Goal: Information Seeking & Learning: Learn about a topic

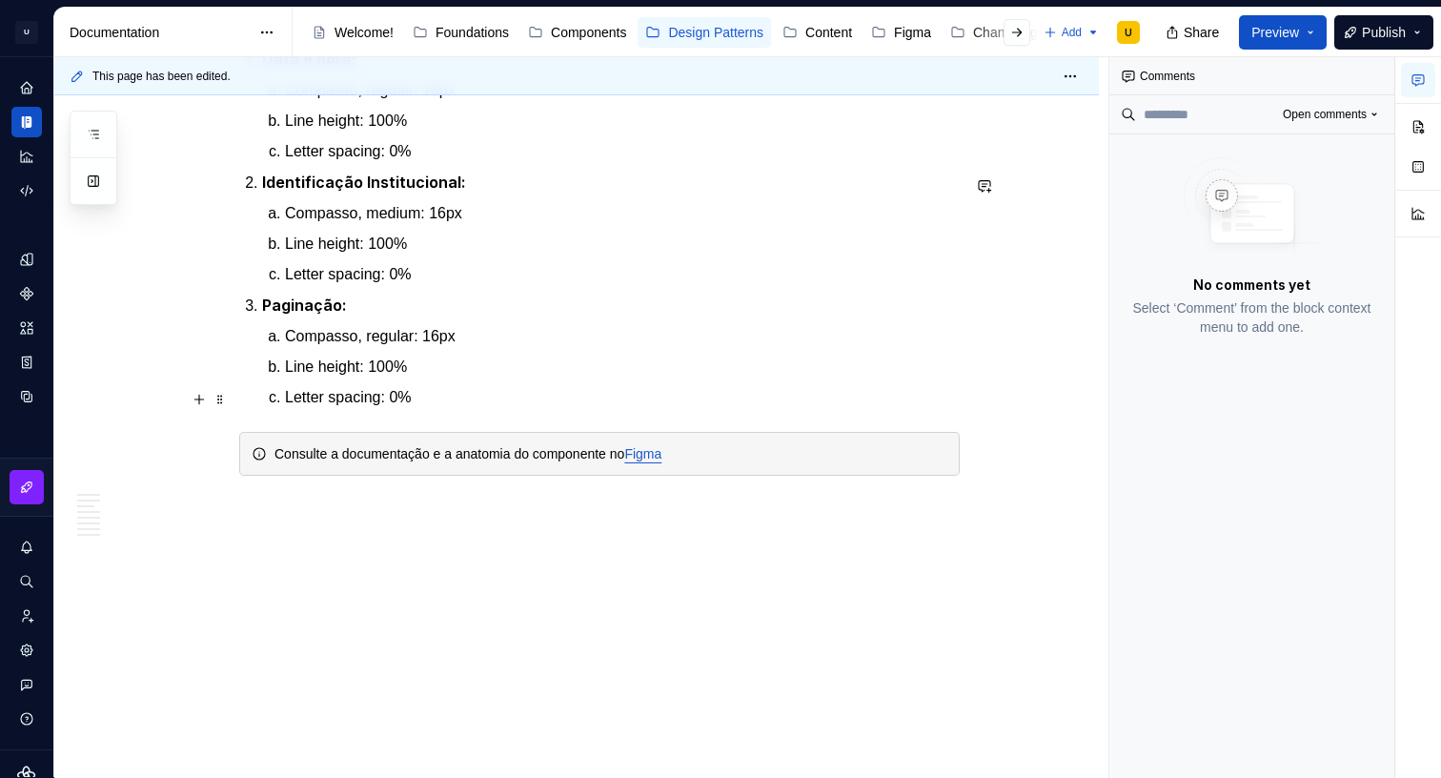
scroll to position [6156, 0]
click at [104, 139] on button "button" at bounding box center [93, 134] width 34 height 34
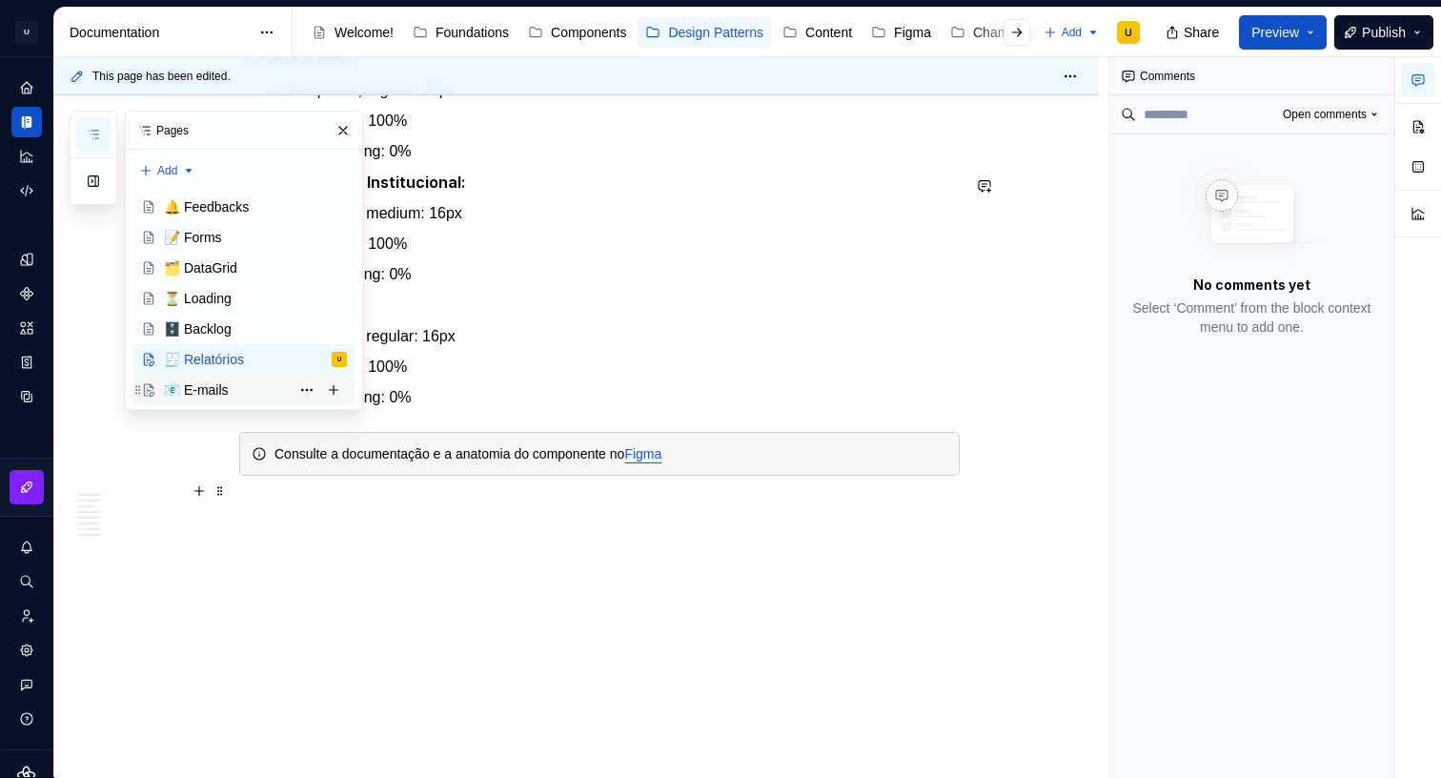
click at [204, 391] on div "📧 E-mails" at bounding box center [196, 389] width 65 height 19
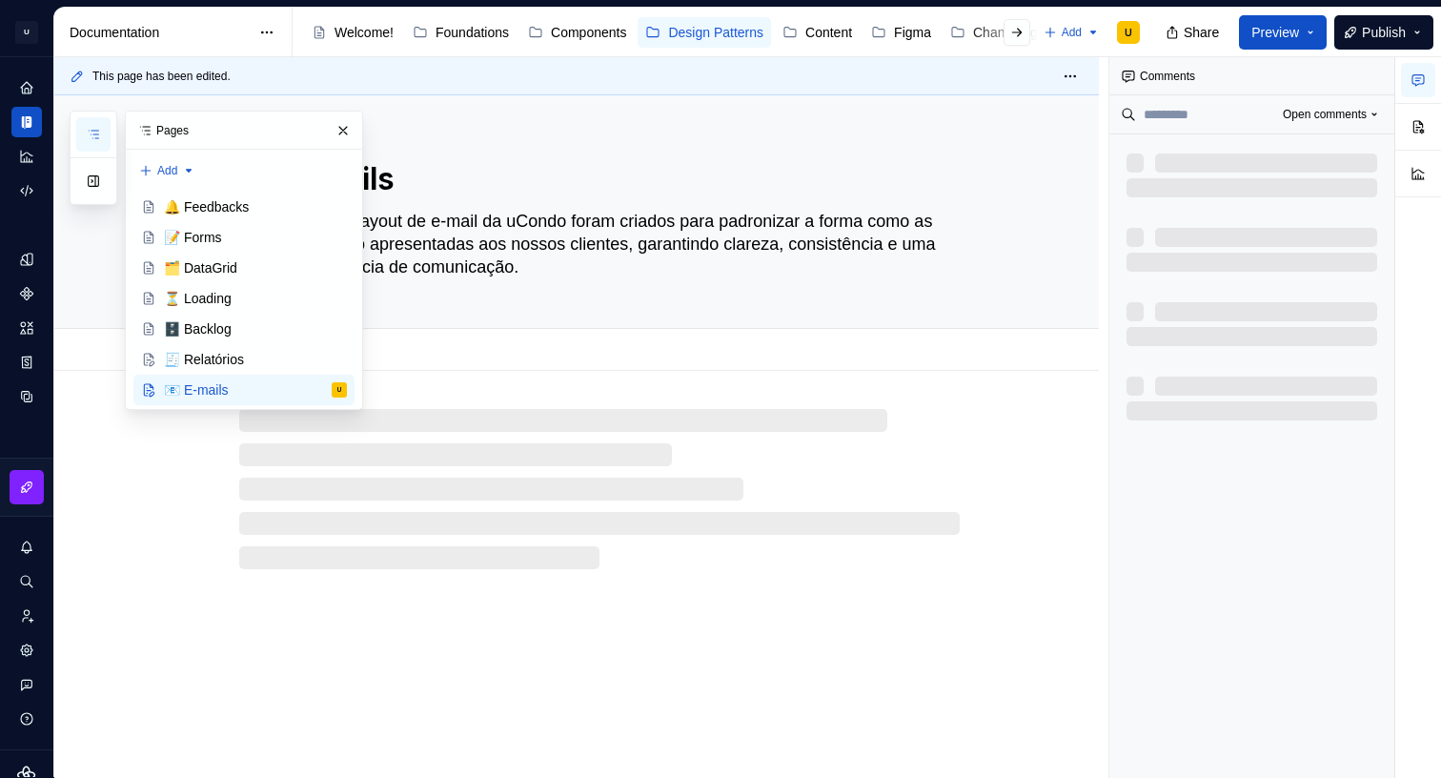
click at [498, 251] on textarea "Os padrões de layout de e-mail da uCondo foram criados para padronizar a forma …" at bounding box center [595, 244] width 721 height 76
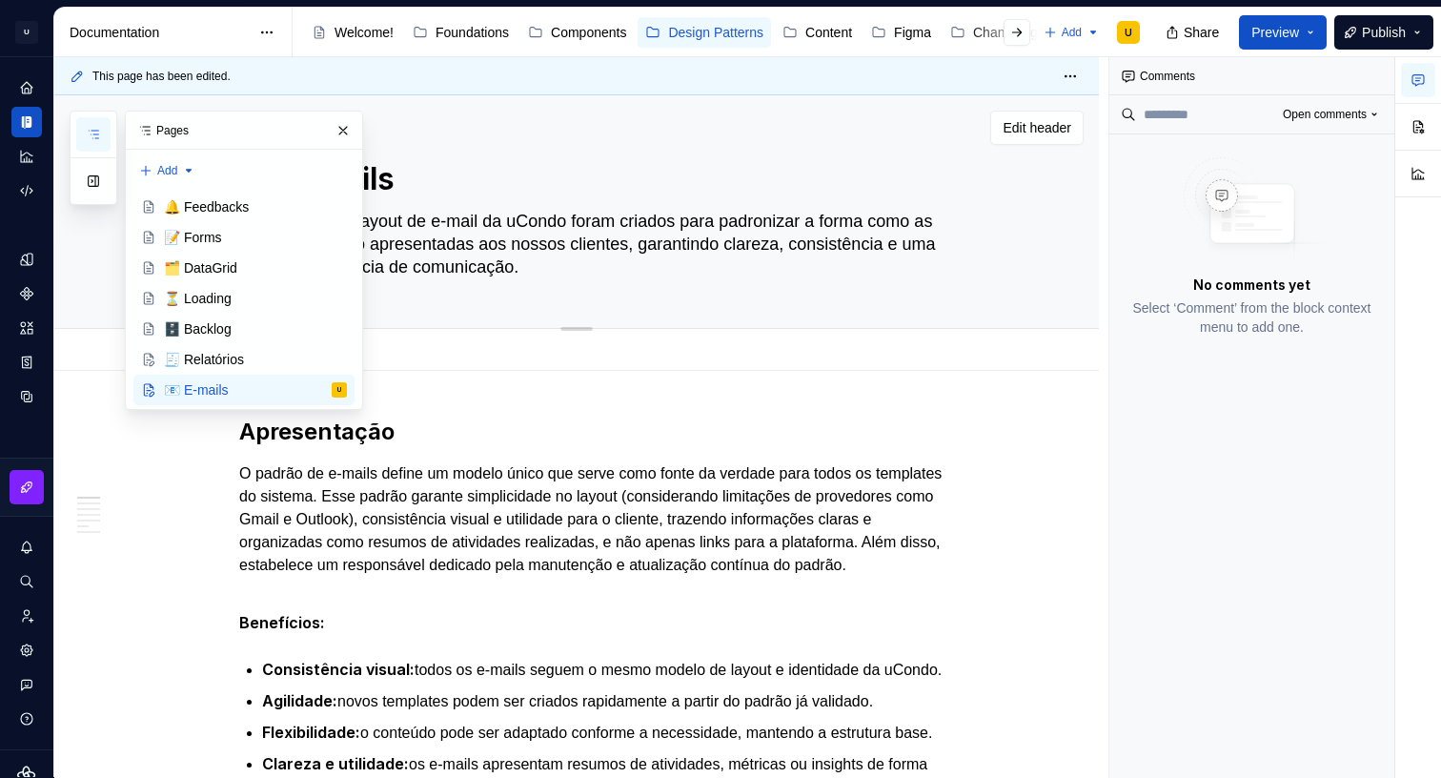
click at [498, 251] on textarea "Os padrões de layout de e-mail da uCondo foram criados para padronizar a forma …" at bounding box center [595, 244] width 721 height 76
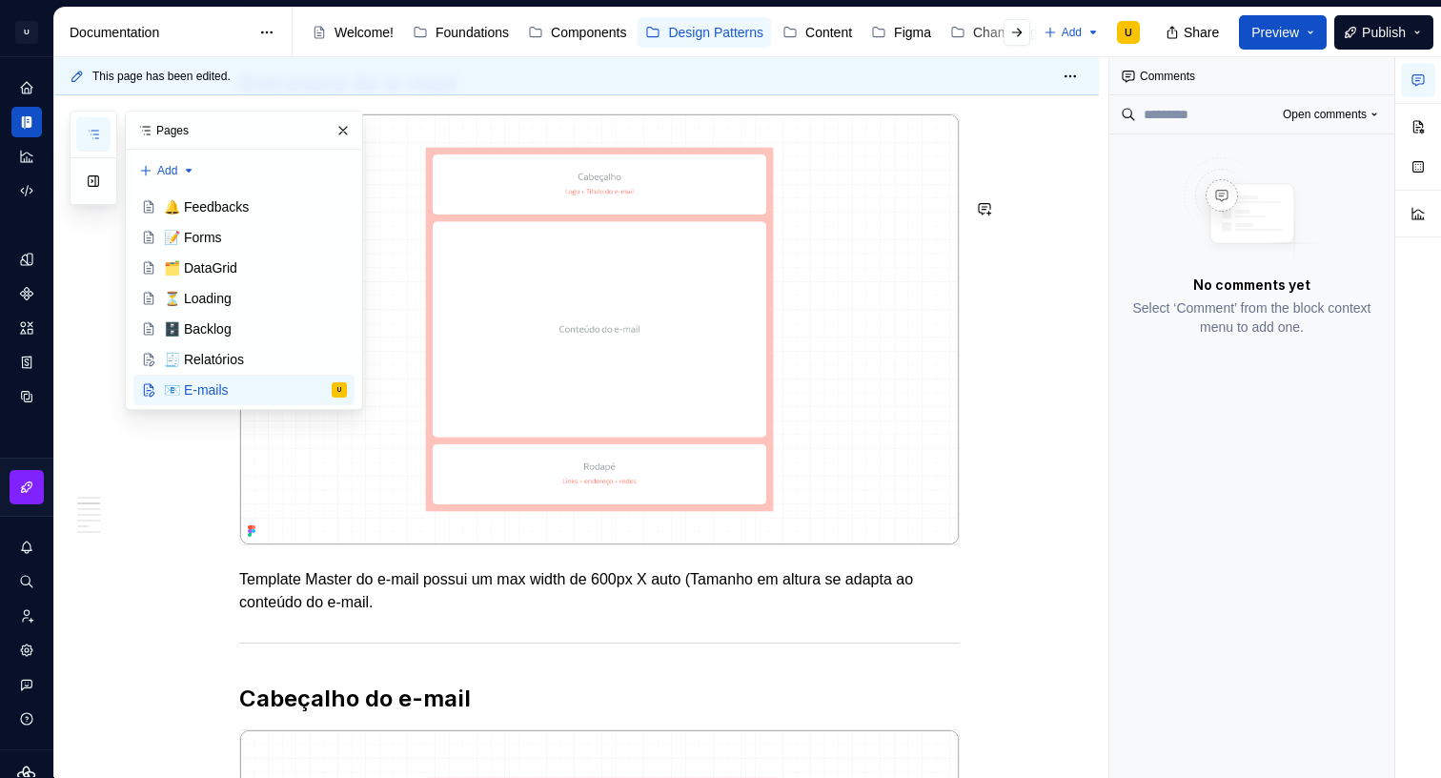
scroll to position [847, 0]
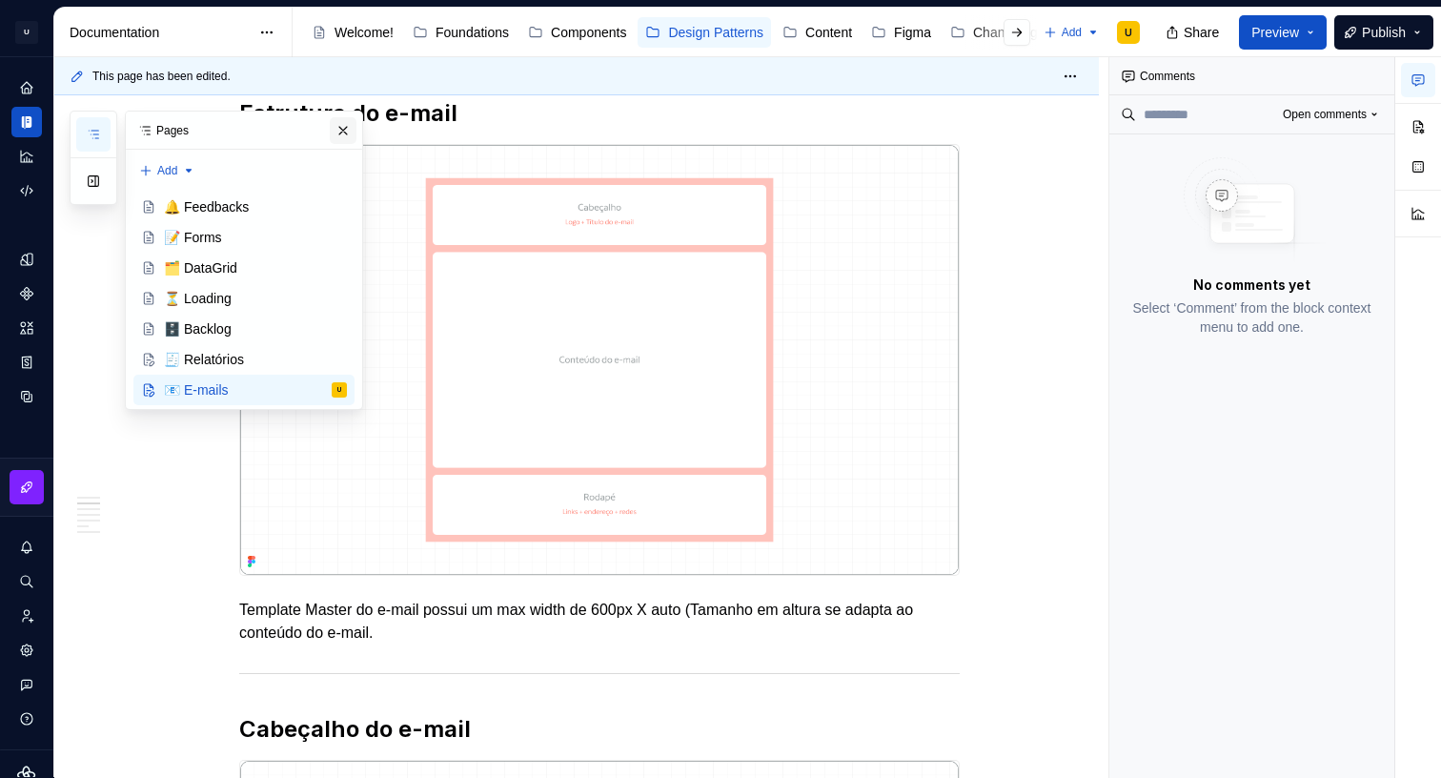
click at [336, 129] on button "button" at bounding box center [343, 130] width 27 height 27
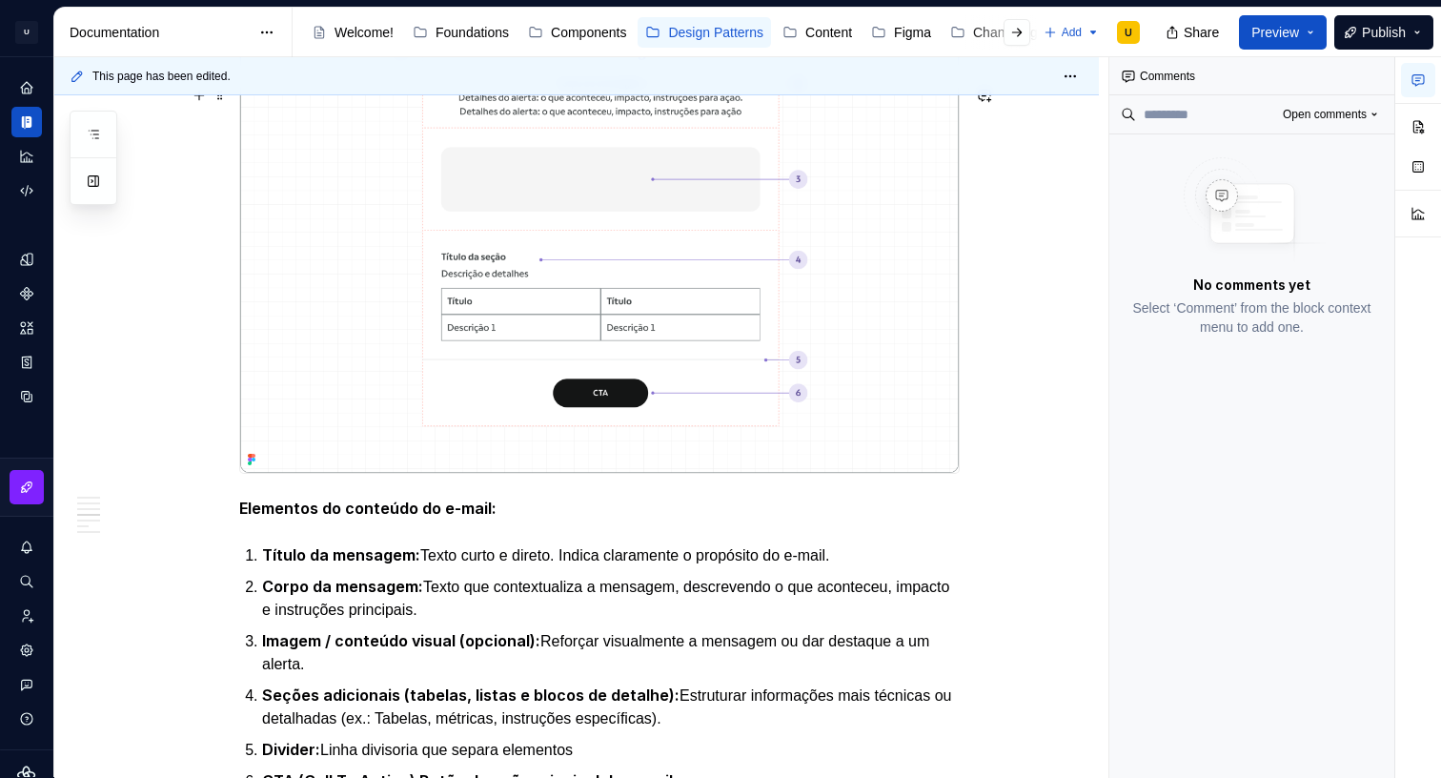
scroll to position [2348, 0]
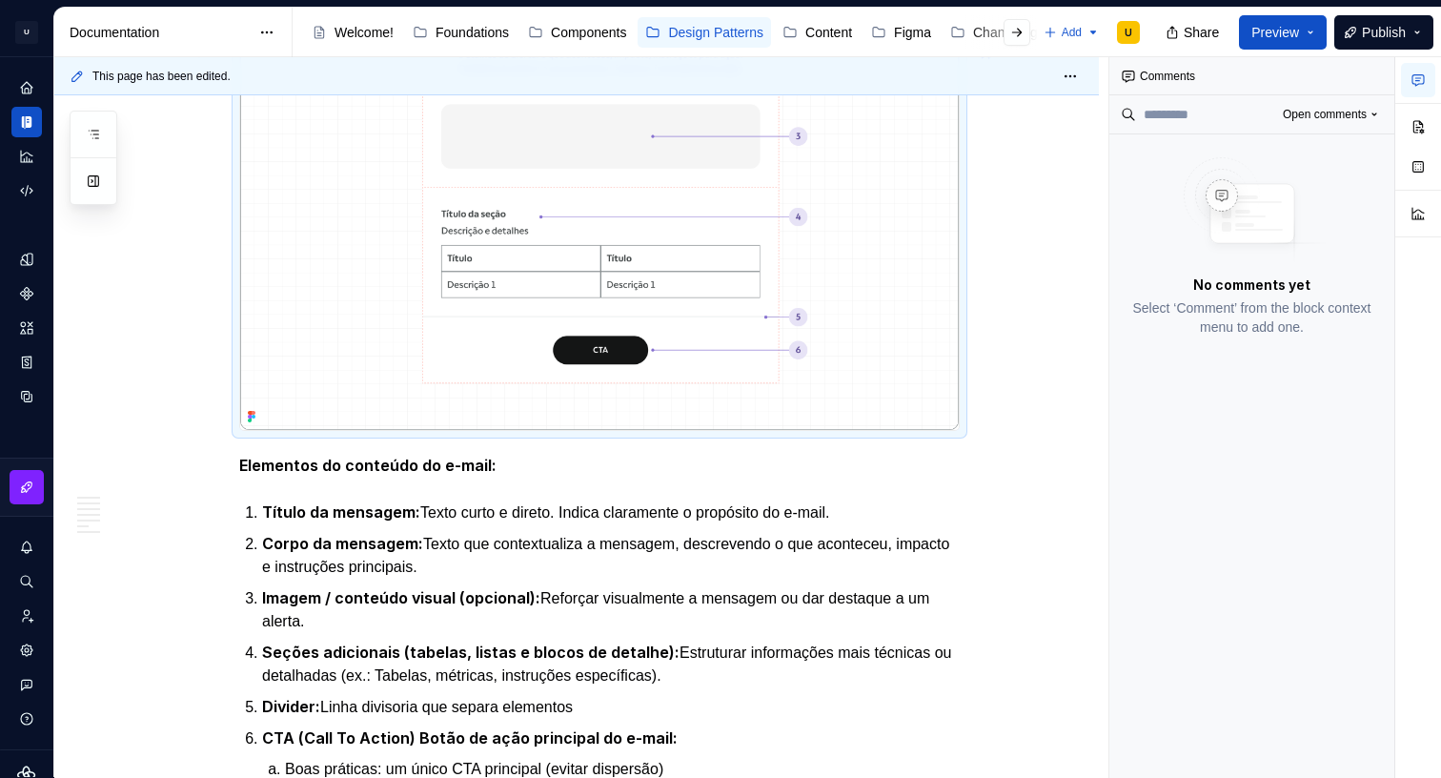
click at [487, 296] on img at bounding box center [599, 185] width 719 height 492
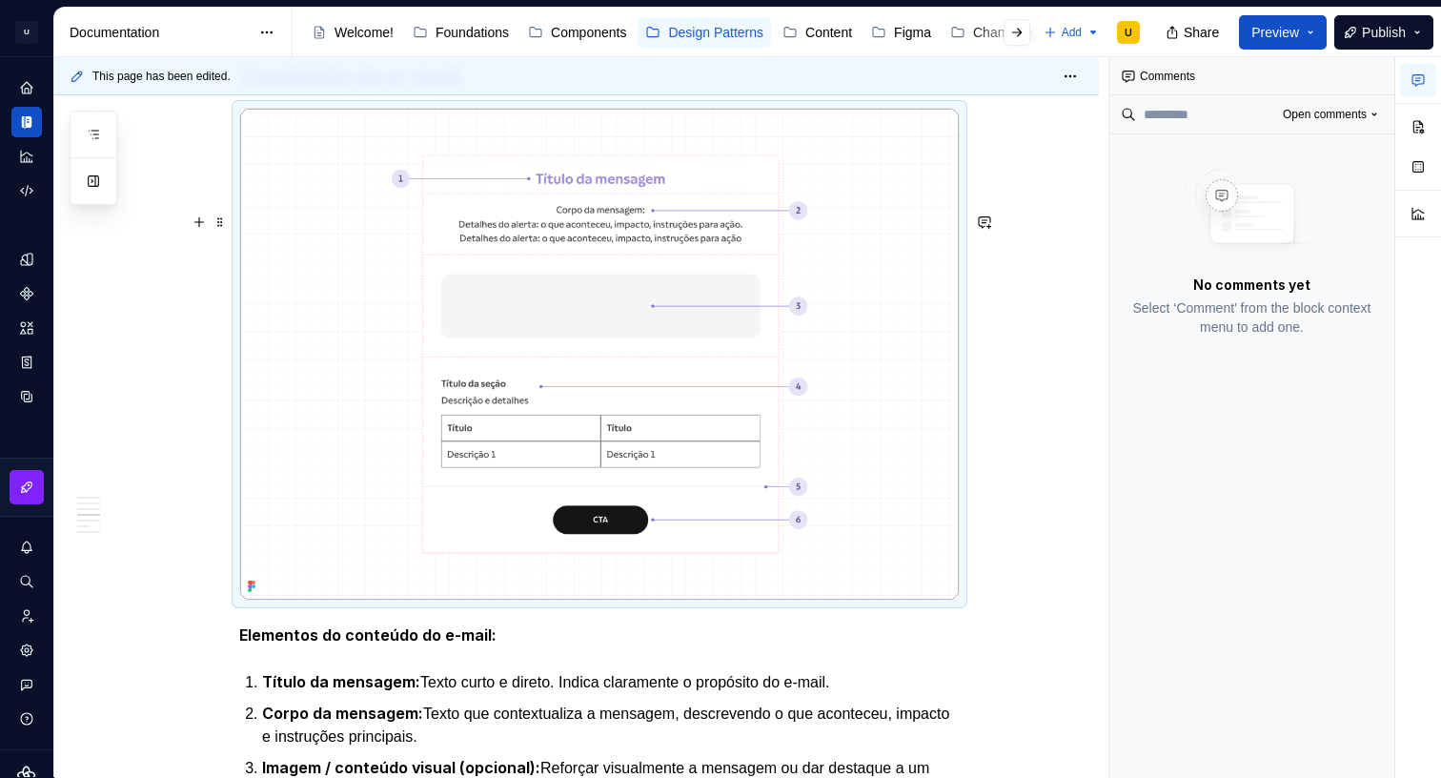
scroll to position [2163, 0]
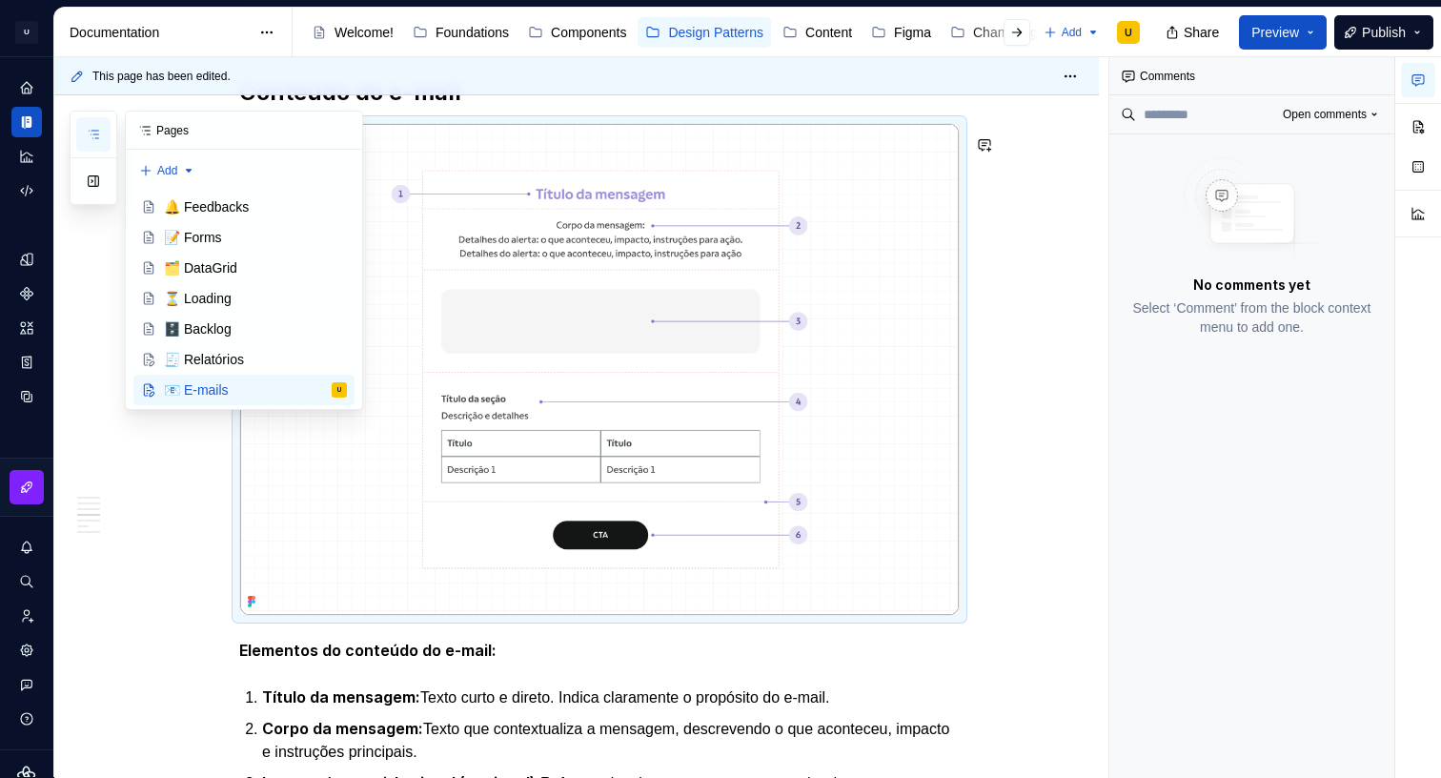
click at [94, 120] on button "button" at bounding box center [93, 134] width 34 height 34
click at [224, 356] on div "🧾 Relatórios" at bounding box center [204, 359] width 80 height 19
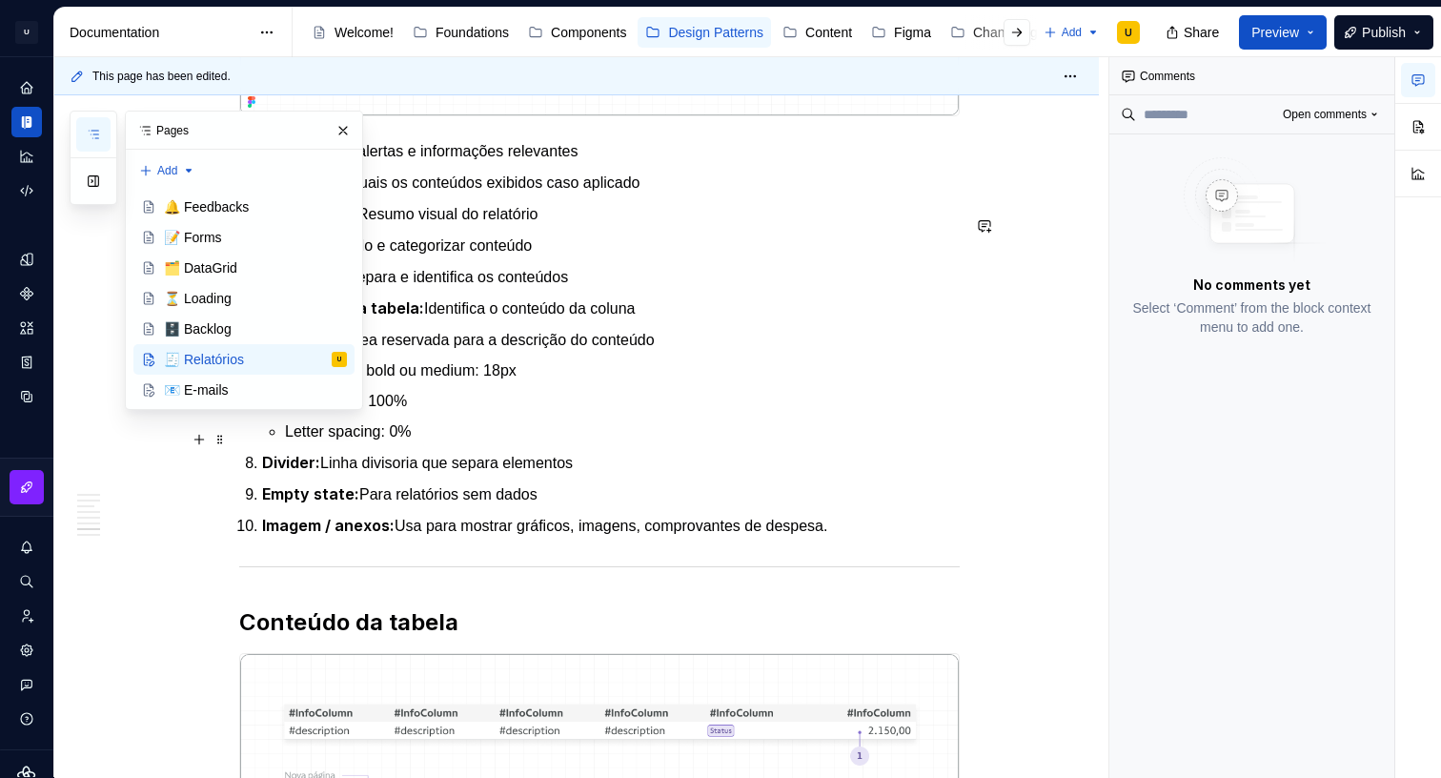
scroll to position [3377, 0]
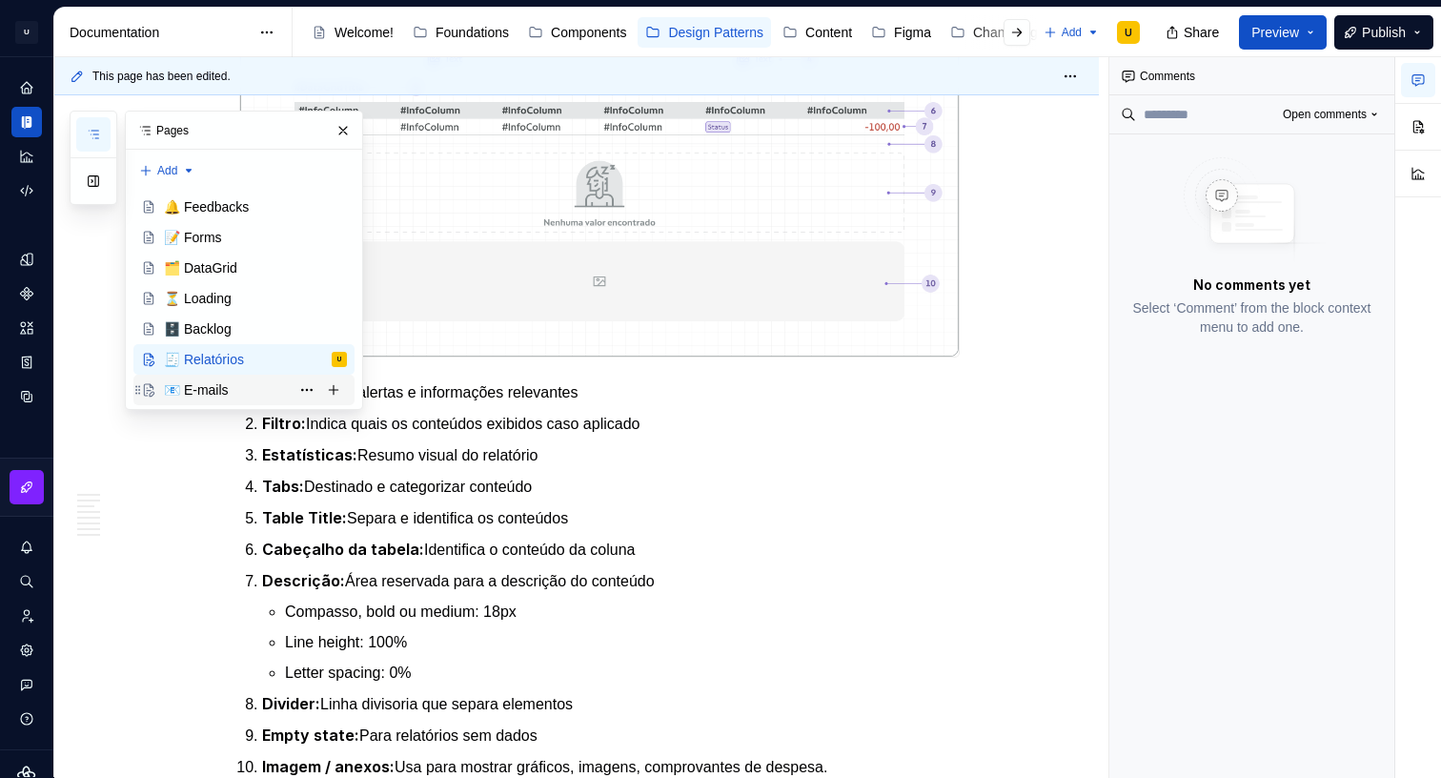
click at [203, 380] on div "📧 E-mails" at bounding box center [196, 389] width 65 height 19
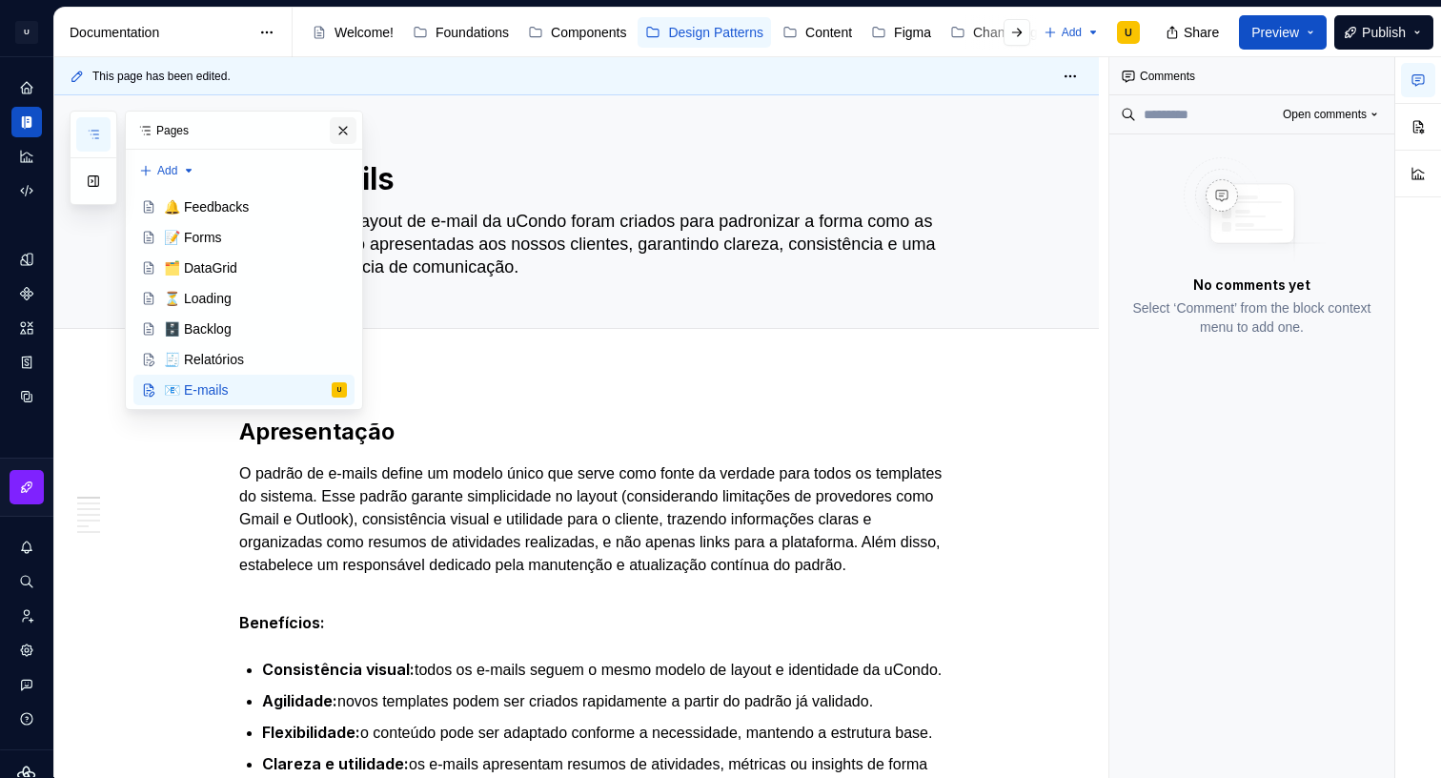
click at [348, 132] on button "button" at bounding box center [343, 130] width 27 height 27
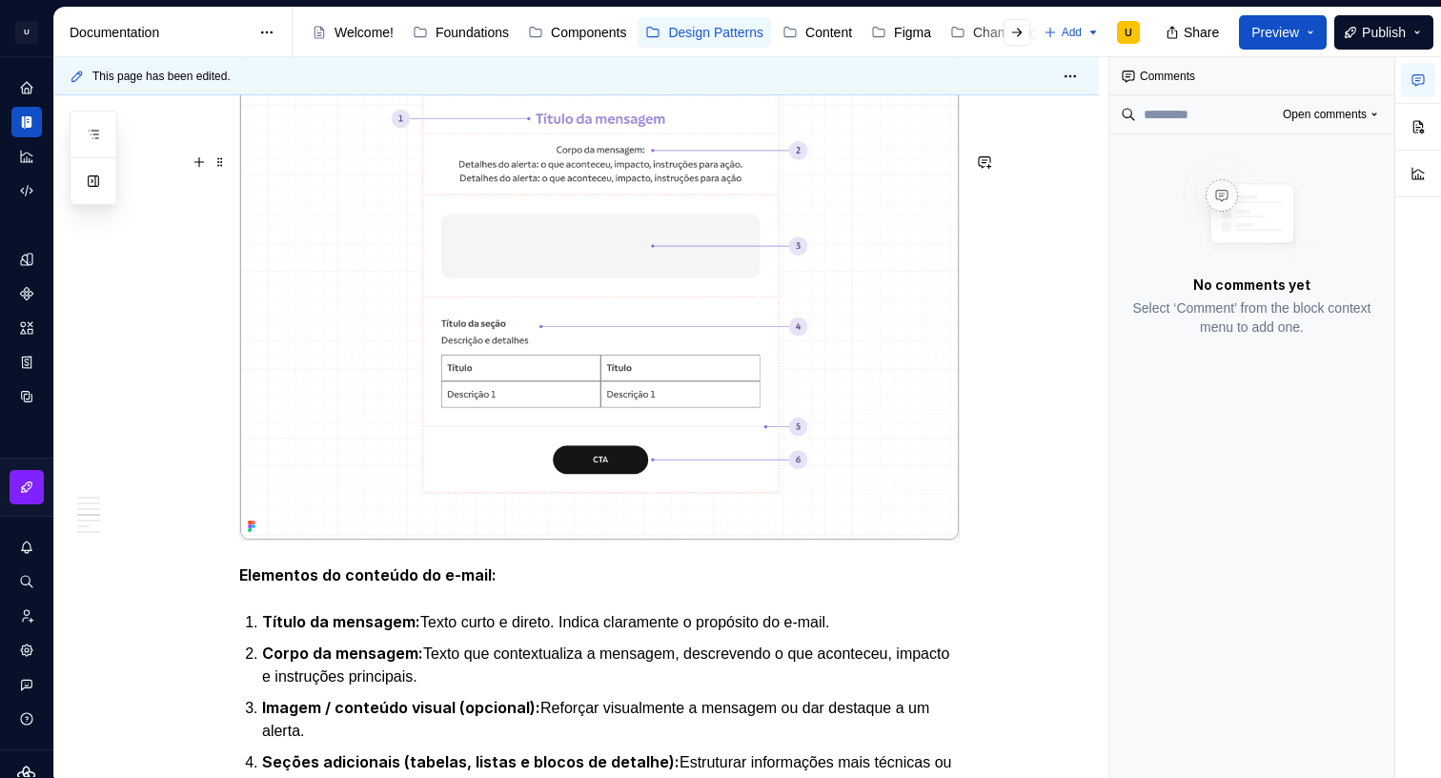
scroll to position [2164, 0]
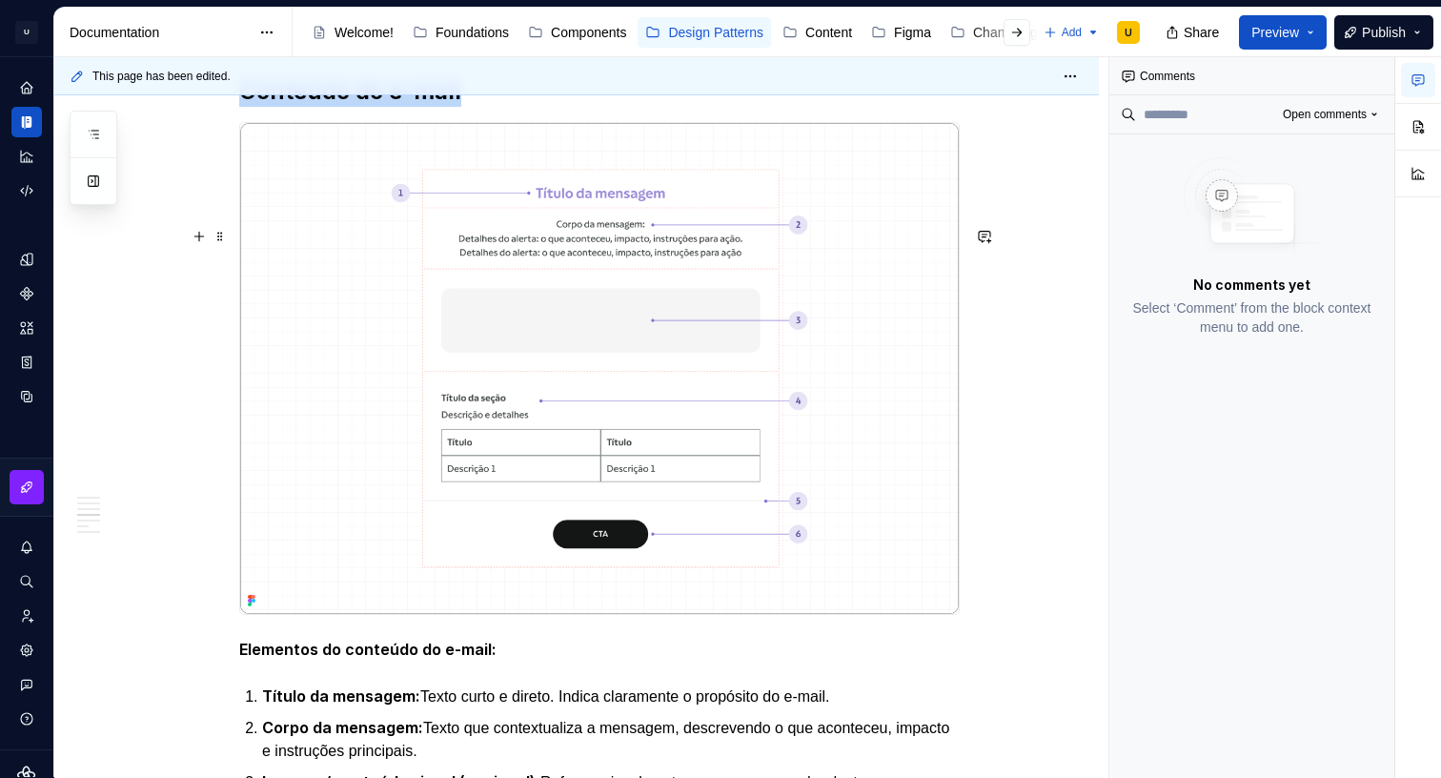
click at [876, 439] on img at bounding box center [599, 369] width 719 height 492
drag, startPoint x: 1045, startPoint y: 285, endPoint x: 1025, endPoint y: 292, distance: 21.1
click at [1044, 285] on div "This page has been edited. 📧 E-mails Os padrões de layout de e-mail da uCondo f…" at bounding box center [581, 417] width 1054 height 721
click at [908, 339] on img at bounding box center [599, 369] width 719 height 492
click at [1424, 119] on button "button" at bounding box center [1418, 127] width 34 height 34
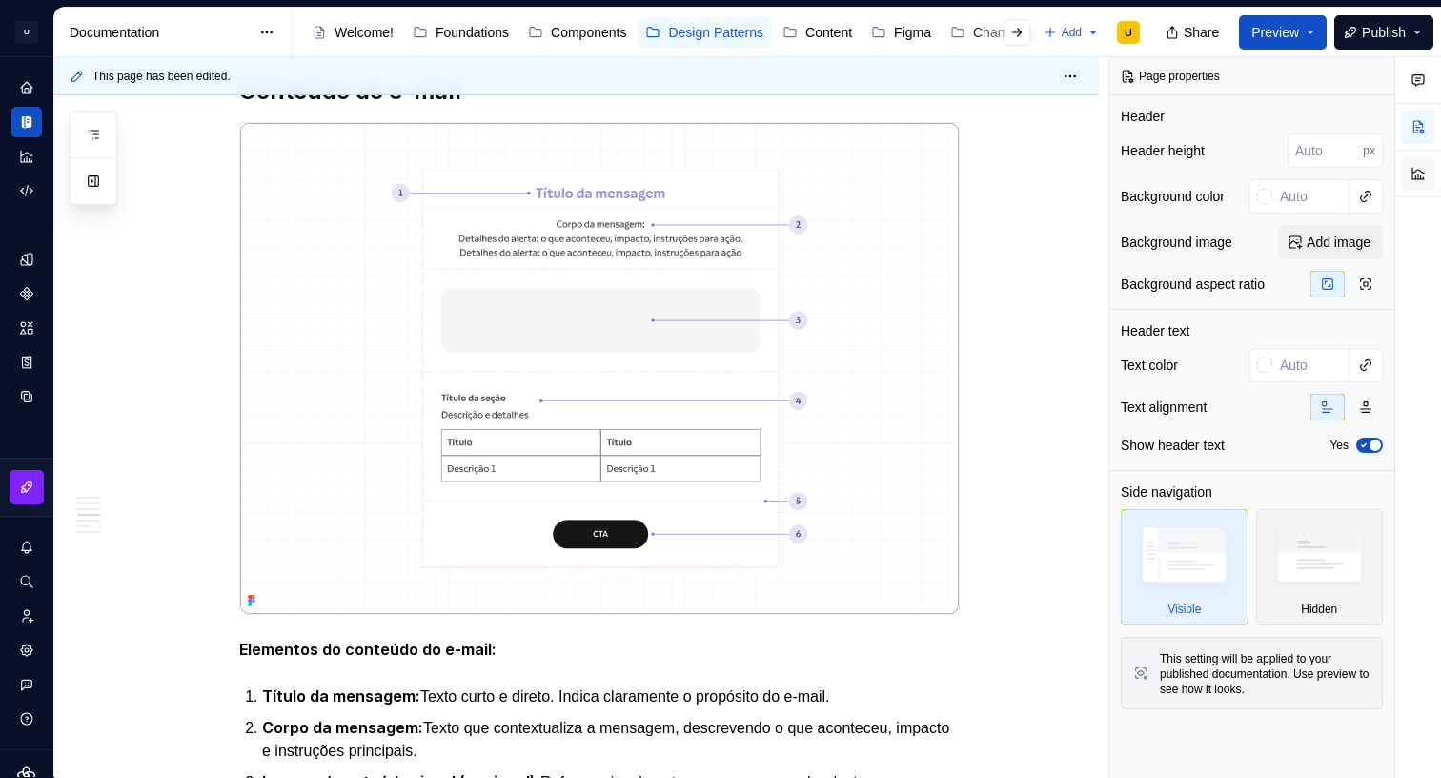
click at [1430, 169] on button "button" at bounding box center [1418, 173] width 34 height 34
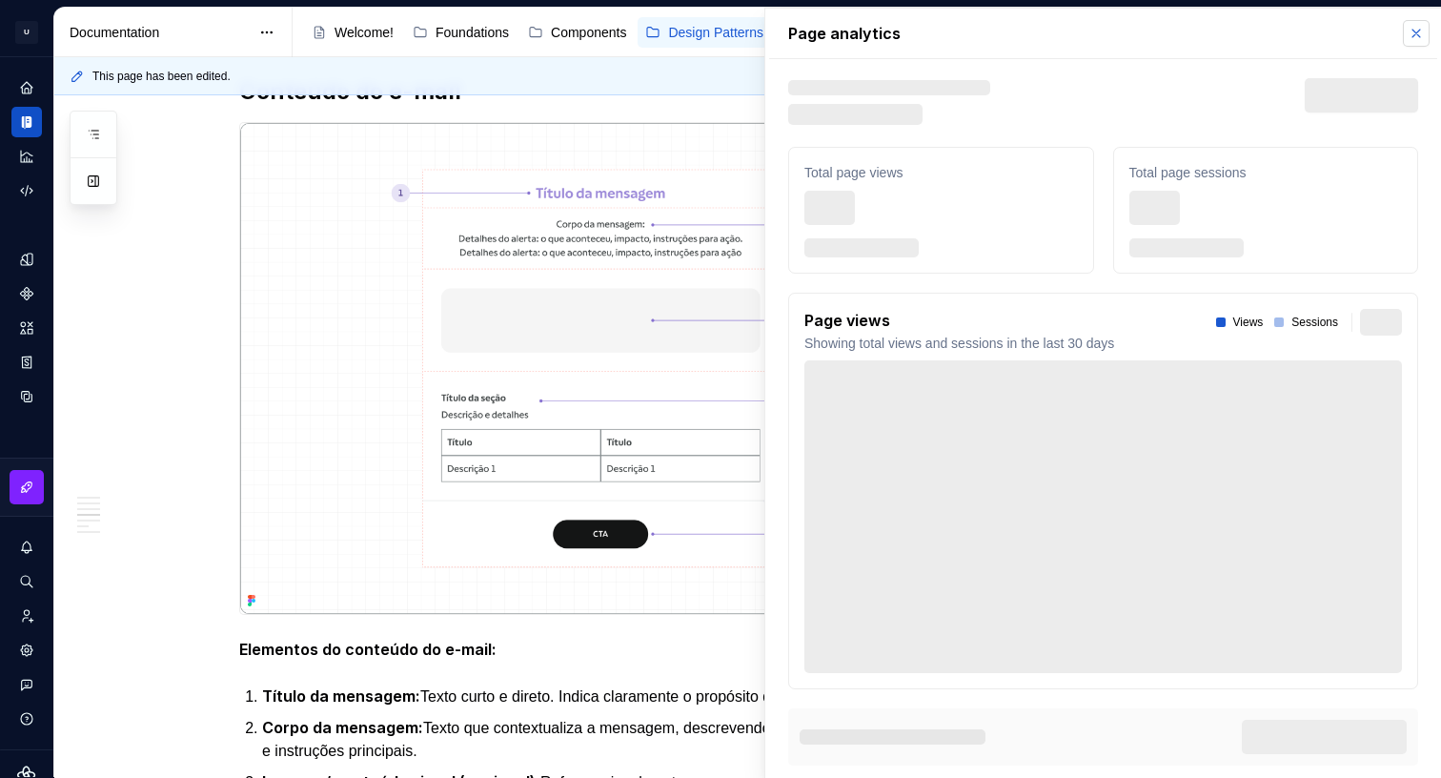
click at [1419, 33] on button "button" at bounding box center [1416, 33] width 27 height 27
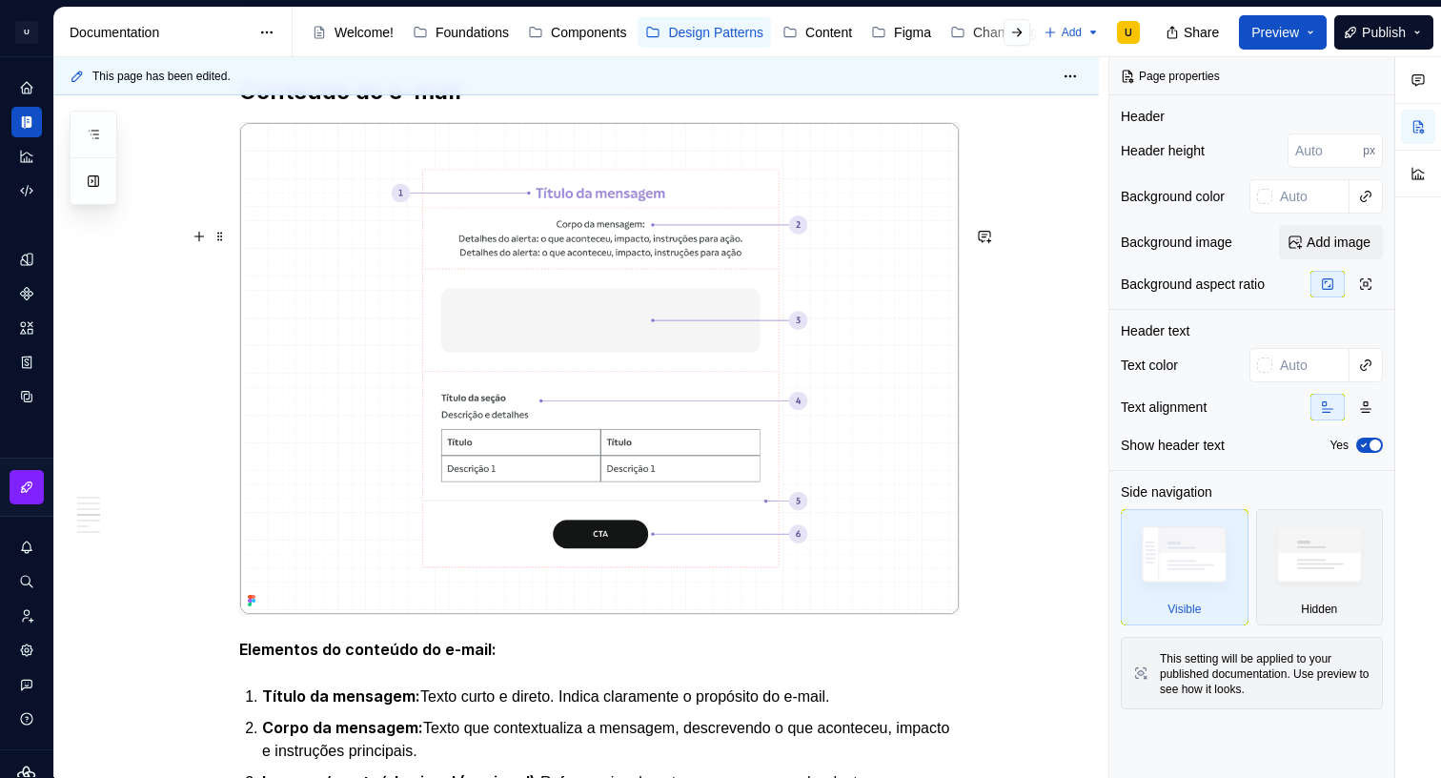
click at [180, 295] on div "This page has been edited. 📧 E-mails Os padrões de layout de e-mail da uCondo f…" at bounding box center [581, 417] width 1054 height 721
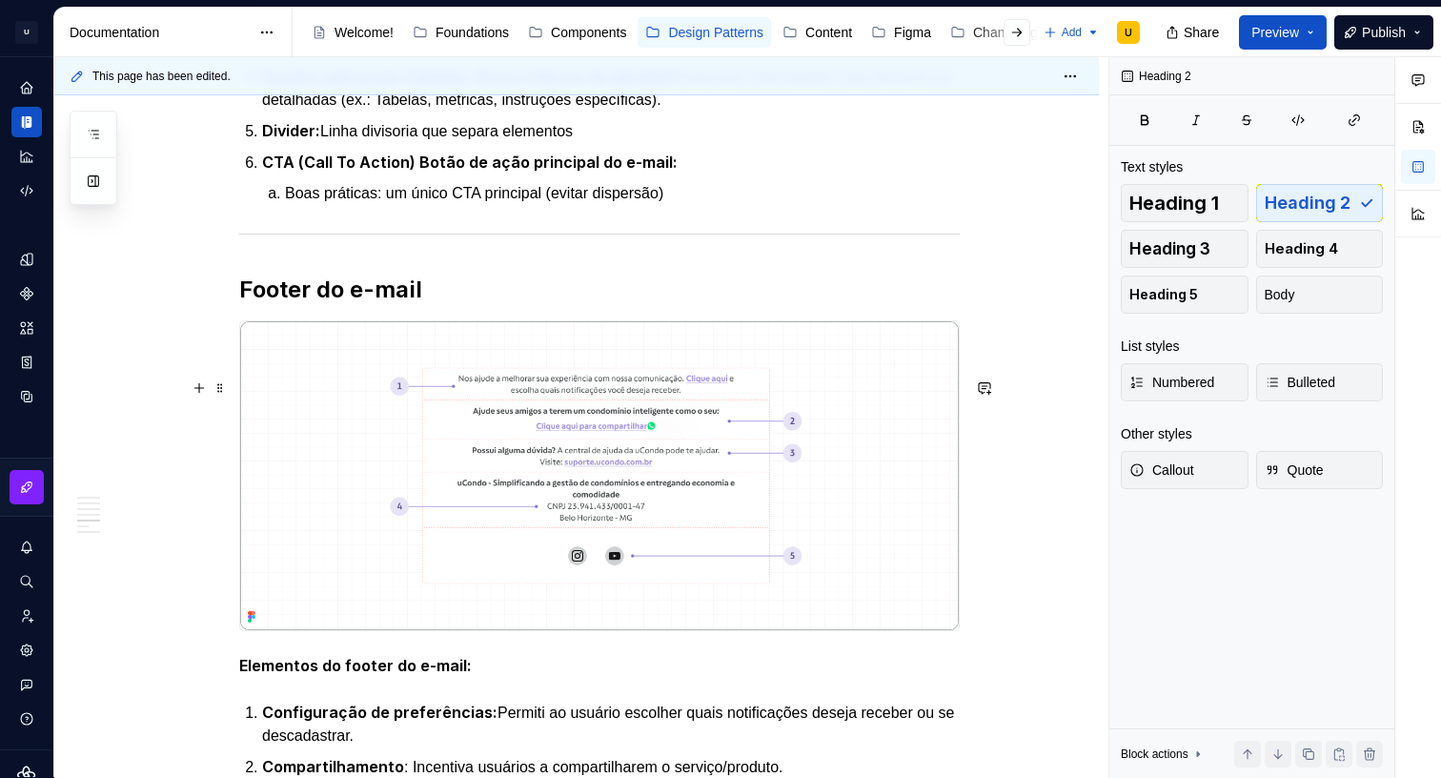
scroll to position [2987, 0]
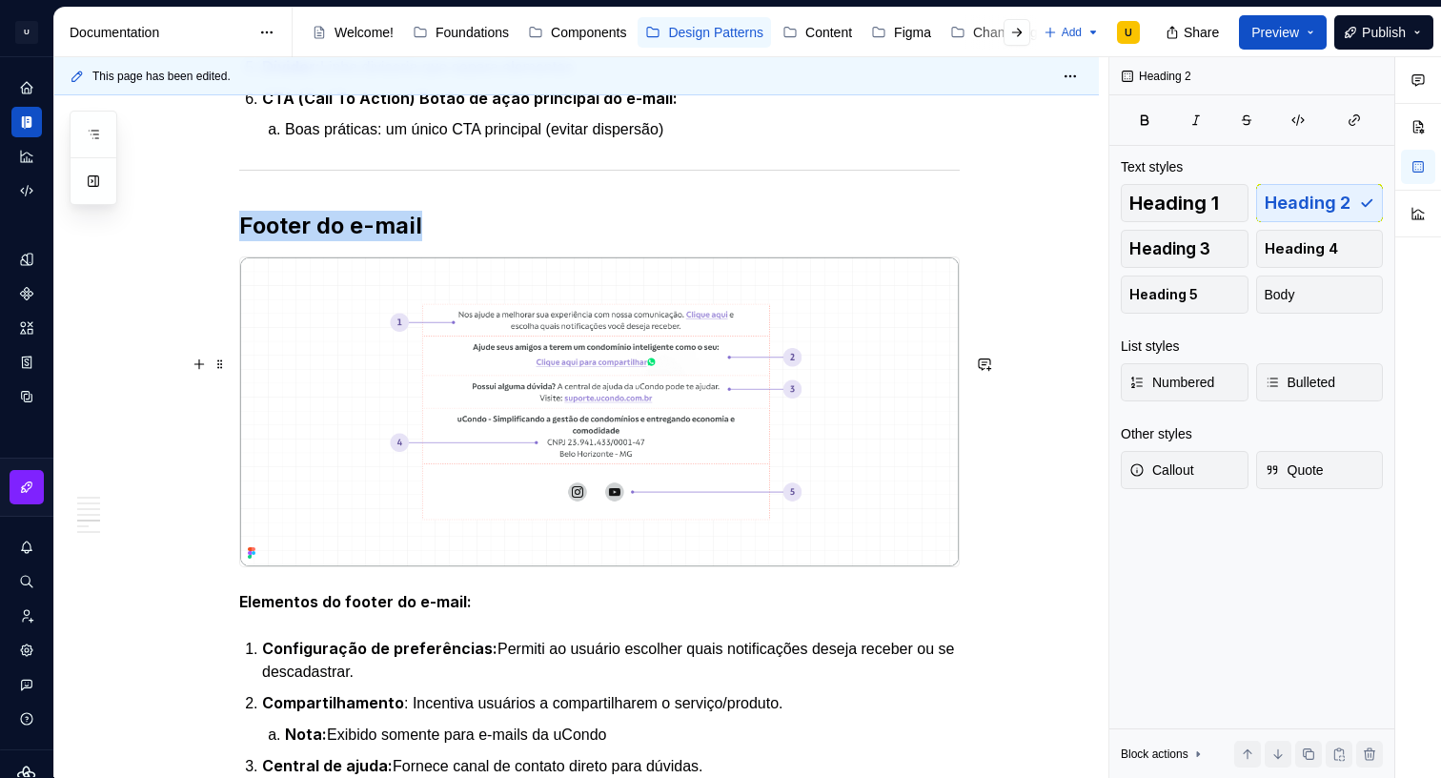
click at [877, 439] on img at bounding box center [599, 411] width 719 height 308
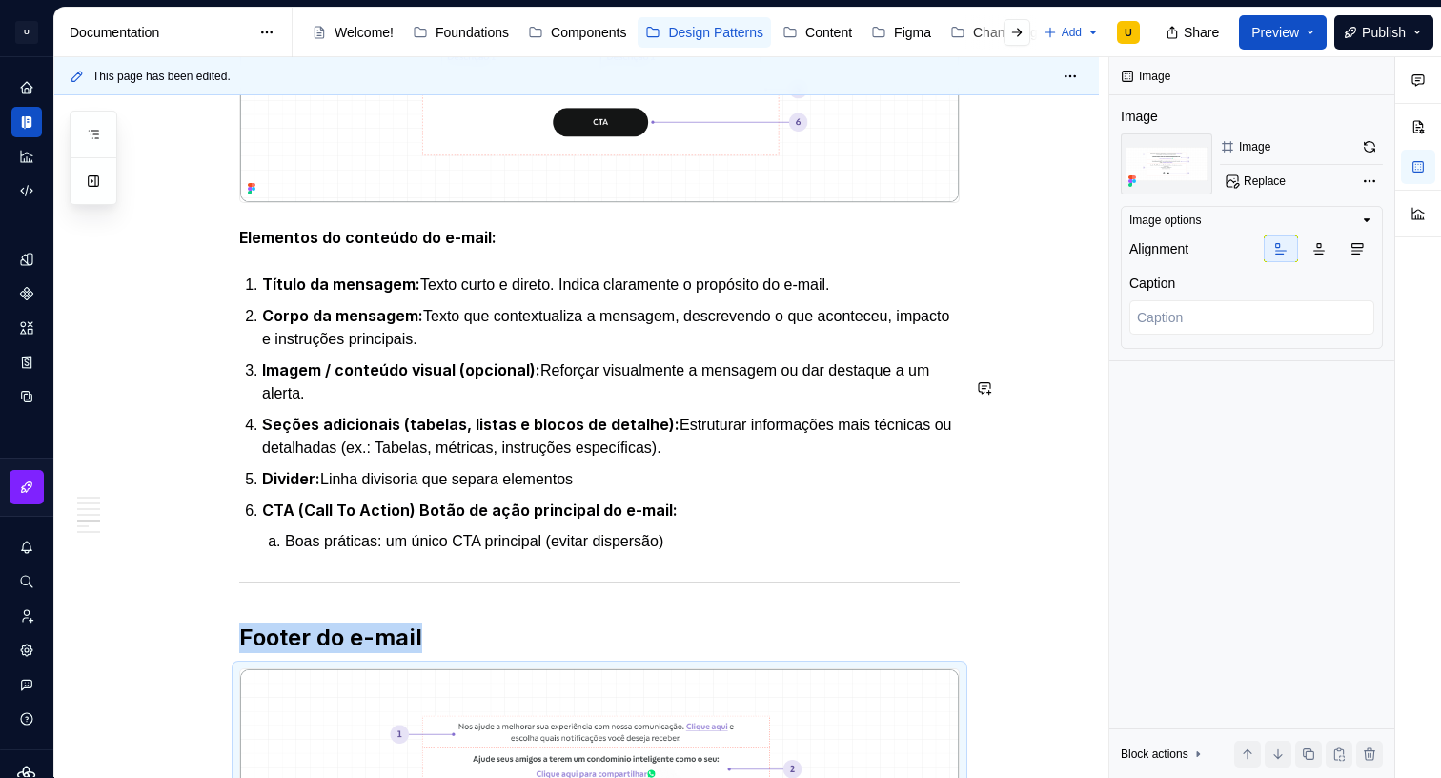
scroll to position [2214, 0]
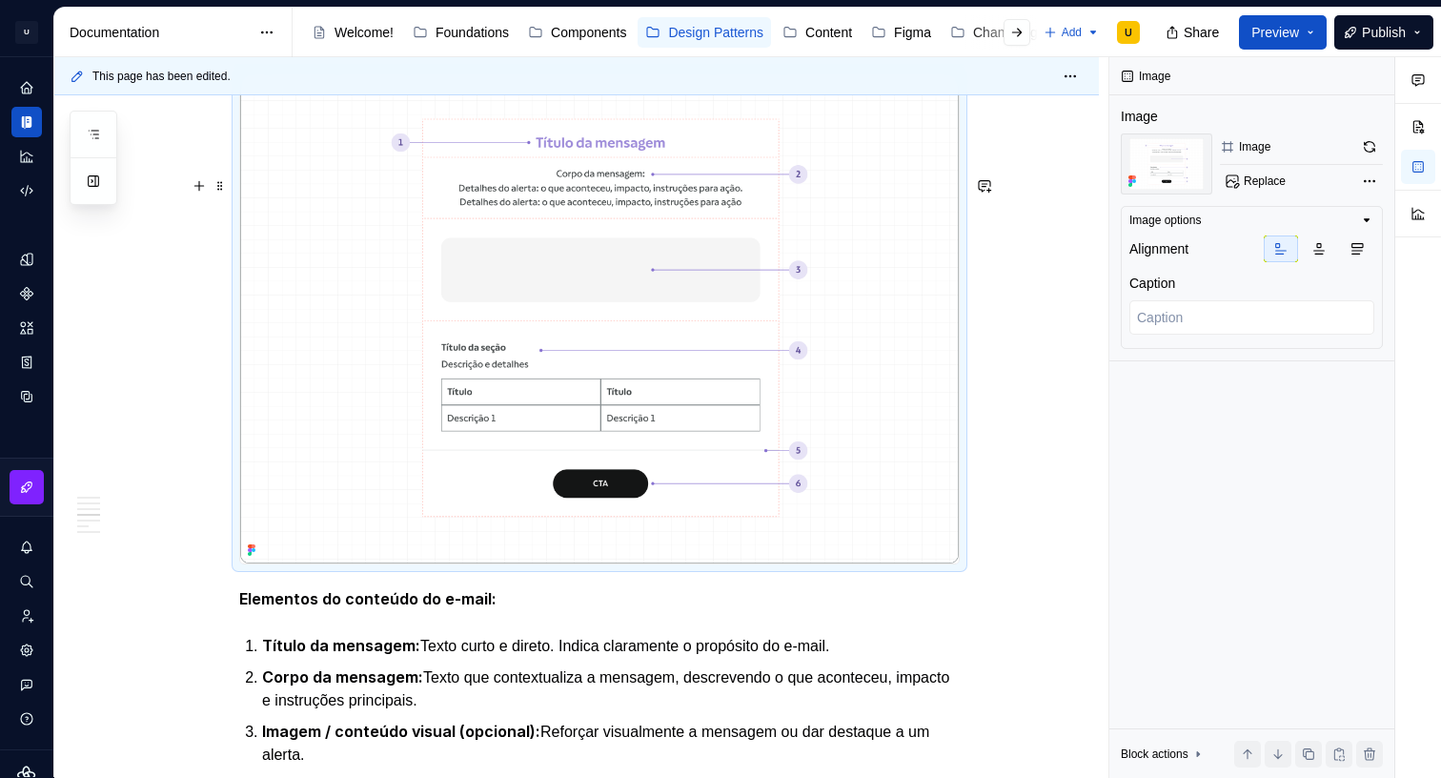
click at [829, 406] on img at bounding box center [599, 318] width 719 height 492
click at [1380, 145] on button "button" at bounding box center [1369, 146] width 27 height 27
type textarea "*"
